Goal: Navigation & Orientation: Find specific page/section

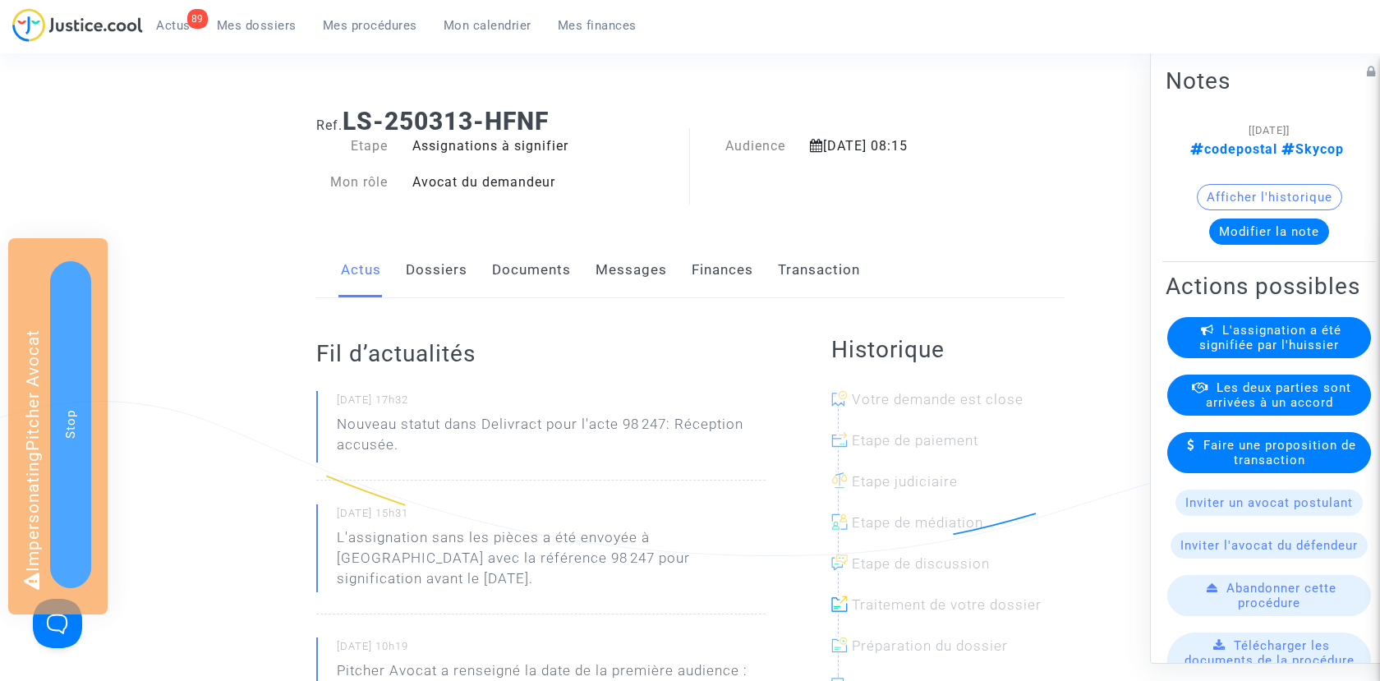
click at [562, 273] on link "Documents" at bounding box center [531, 270] width 79 height 54
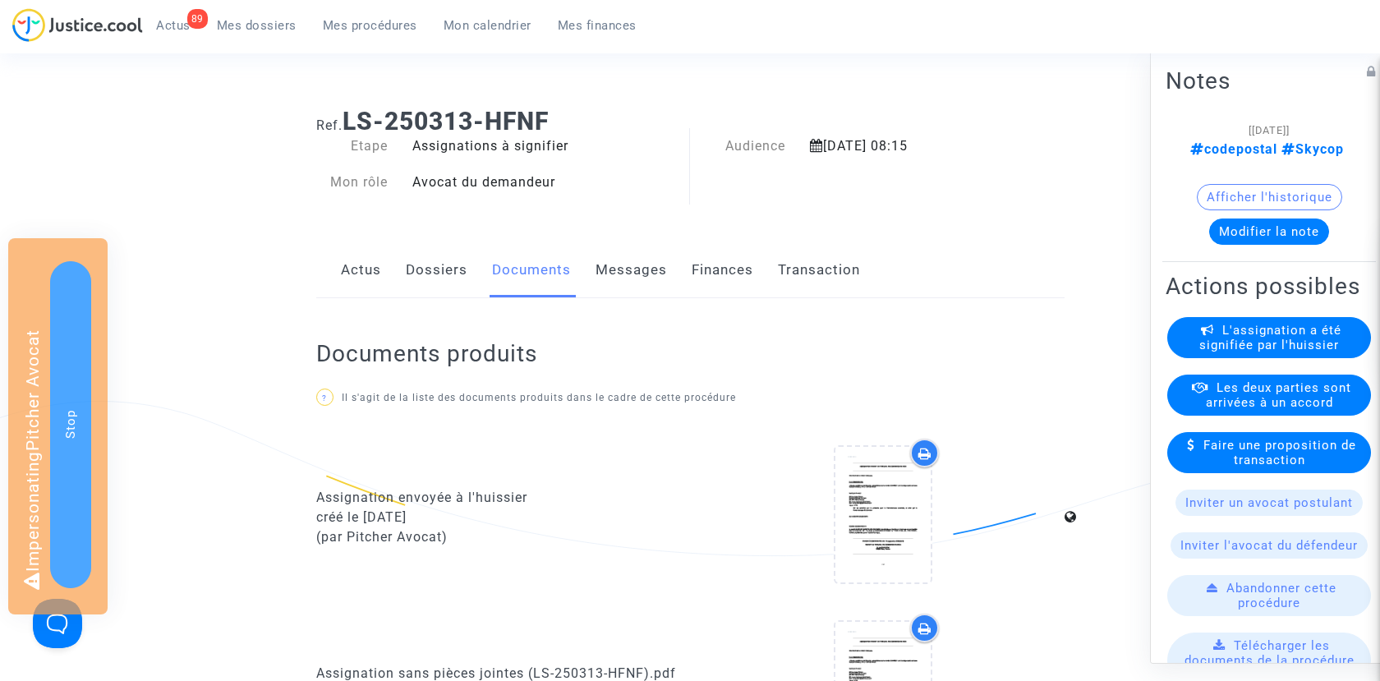
click at [343, 263] on link "Actus" at bounding box center [361, 270] width 40 height 54
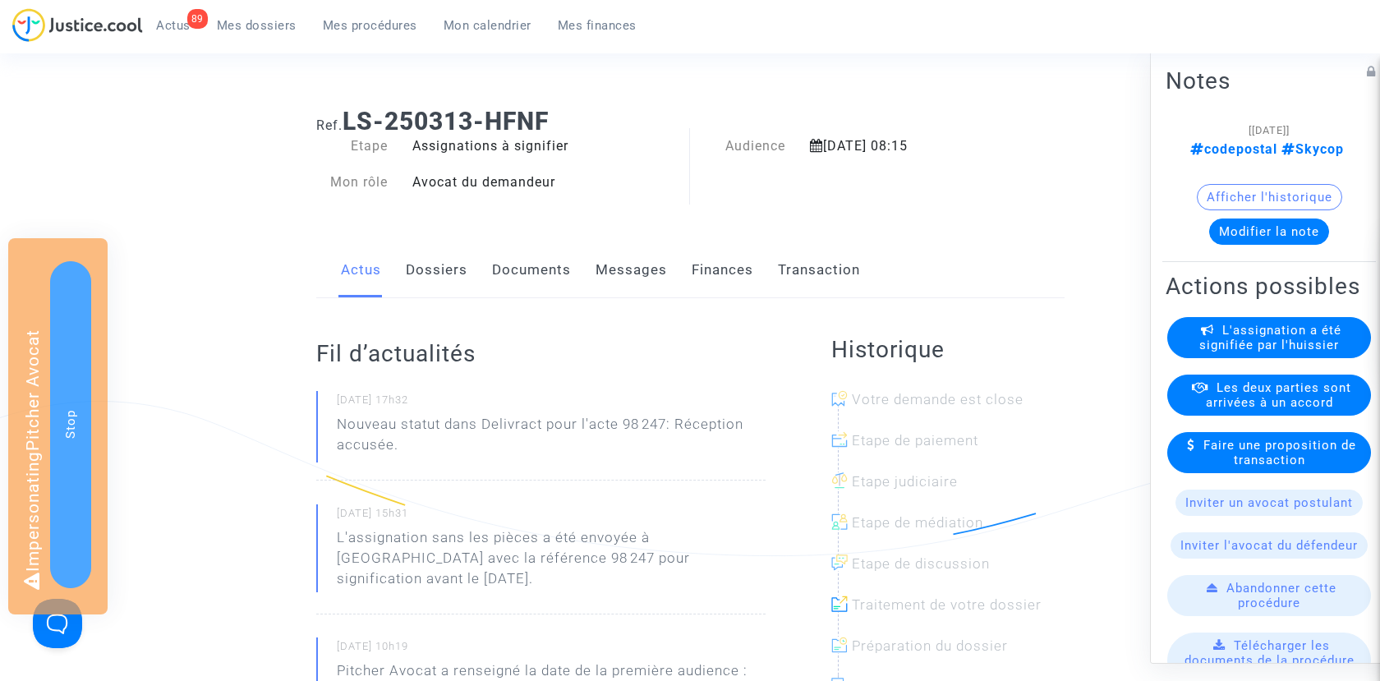
scroll to position [41, 0]
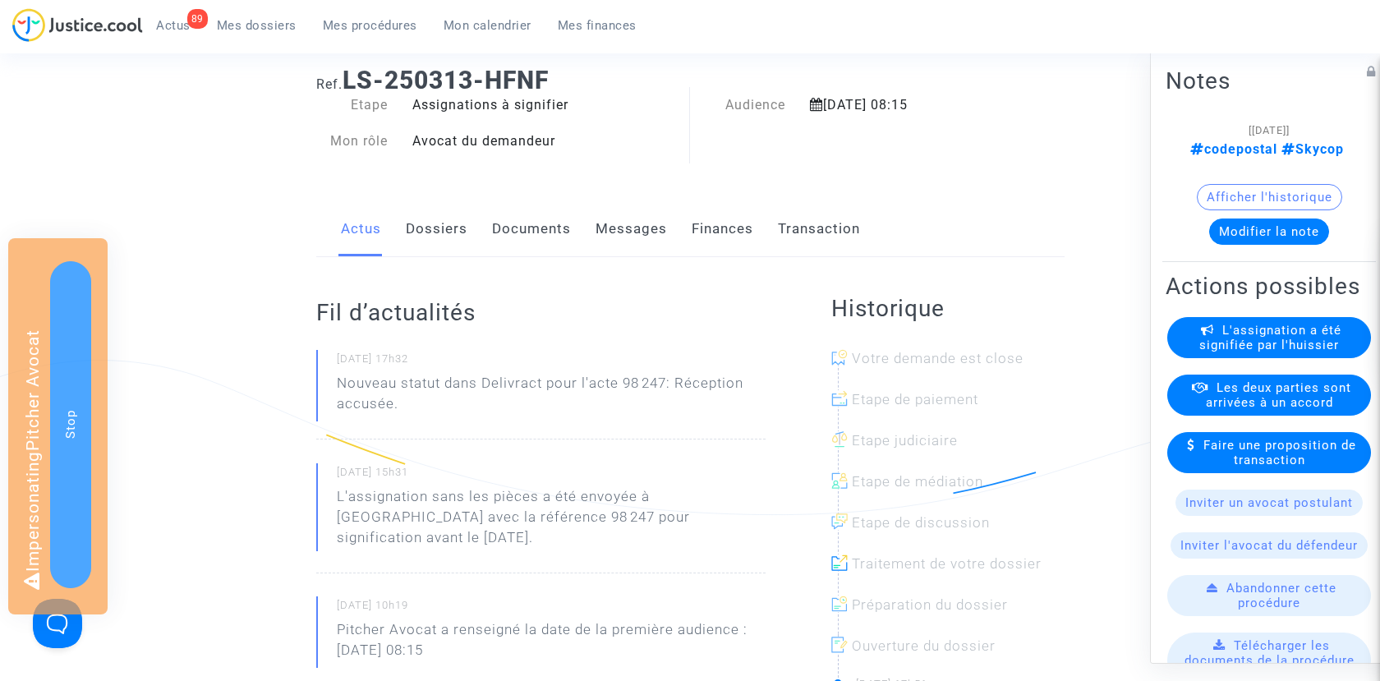
click at [431, 229] on link "Dossiers" at bounding box center [437, 229] width 62 height 54
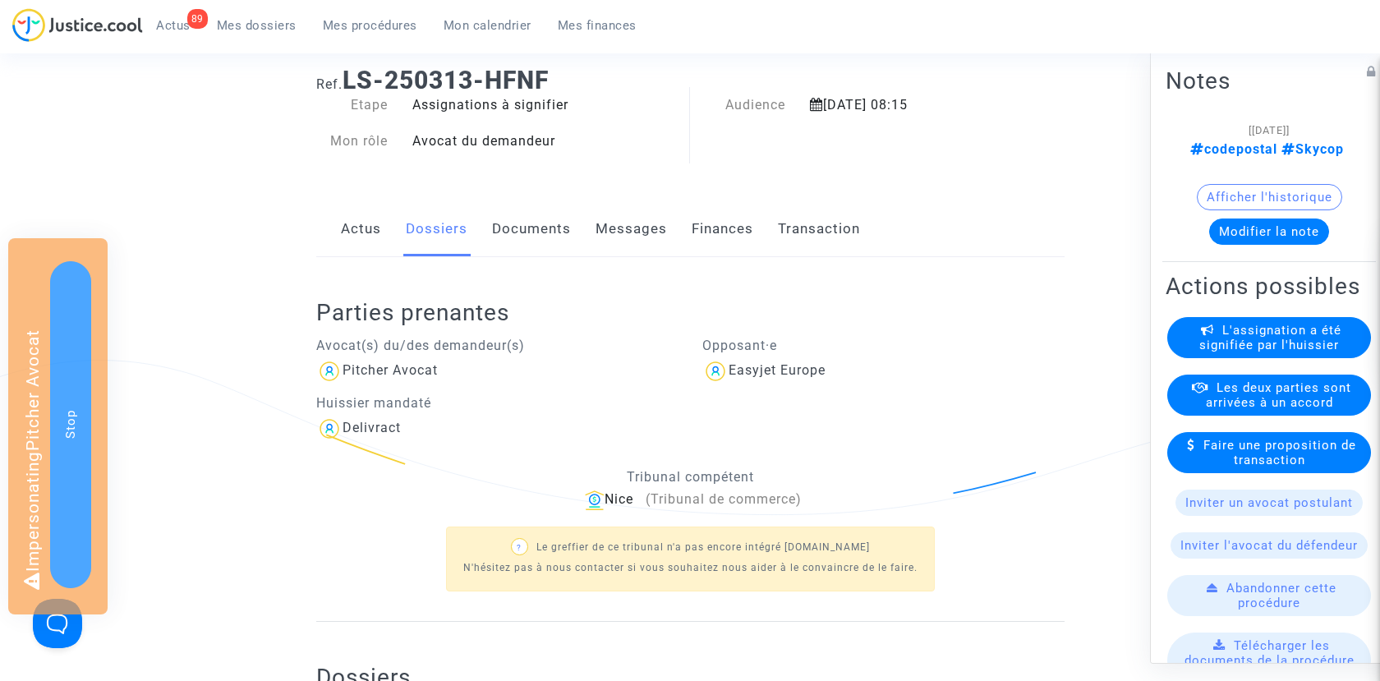
click at [359, 225] on link "Actus" at bounding box center [361, 229] width 40 height 54
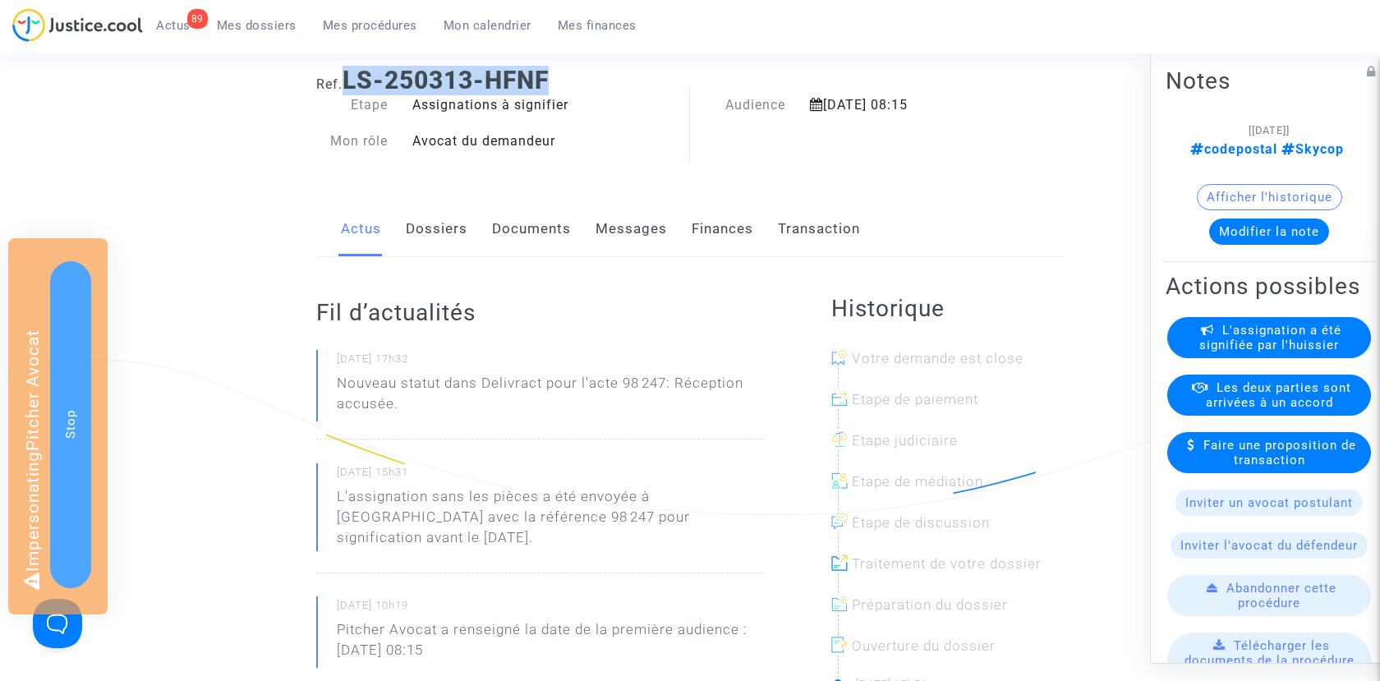
drag, startPoint x: 347, startPoint y: 73, endPoint x: 647, endPoint y: 72, distance: 300.7
click at [647, 72] on h1 "Ref. LS-250313-HFNF" at bounding box center [690, 81] width 749 height 30
copy b "LS-250313-HFNF"
